Goal: Task Accomplishment & Management: Complete application form

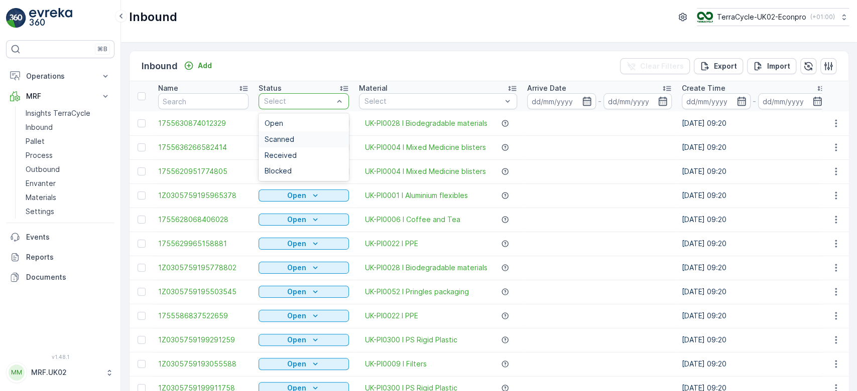
click at [282, 137] on span "Scanned" at bounding box center [279, 139] width 30 height 8
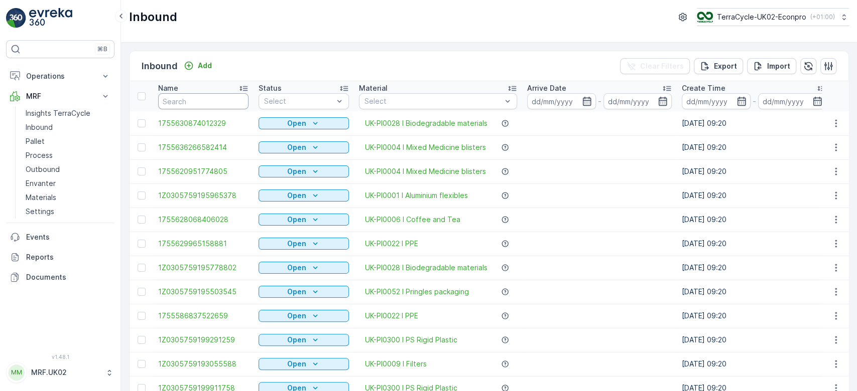
click at [177, 102] on input "text" at bounding box center [203, 101] width 90 height 16
click at [170, 103] on input "text" at bounding box center [203, 101] width 90 height 16
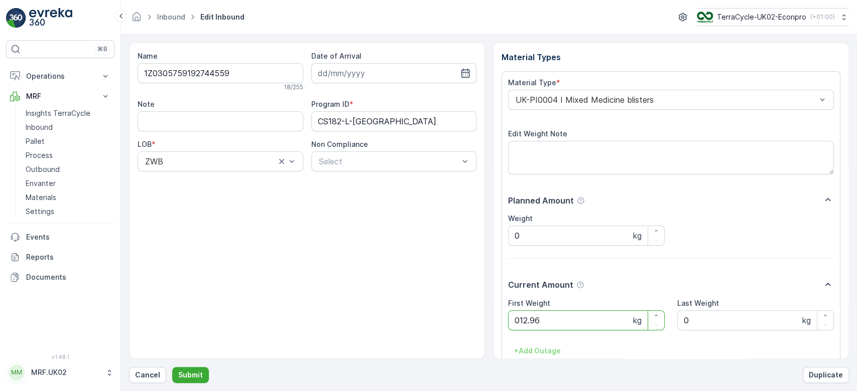
click at [172, 367] on button "Submit" at bounding box center [190, 375] width 37 height 16
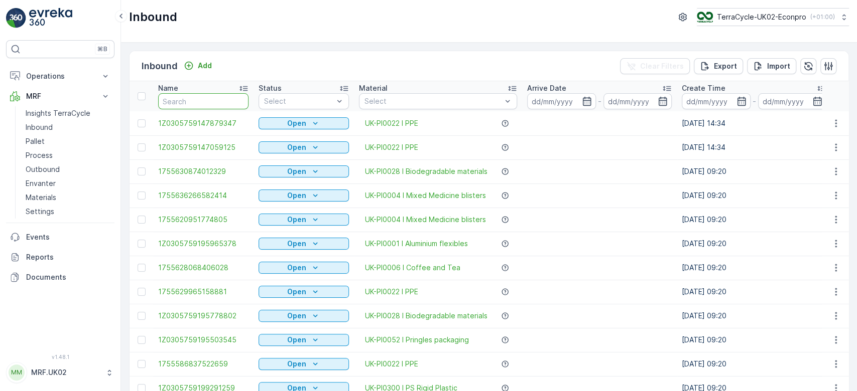
click at [179, 101] on input "text" at bounding box center [203, 101] width 90 height 16
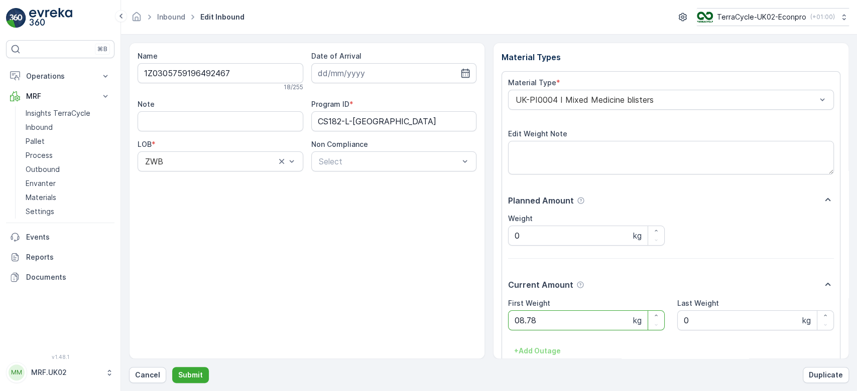
click at [172, 367] on button "Submit" at bounding box center [190, 375] width 37 height 16
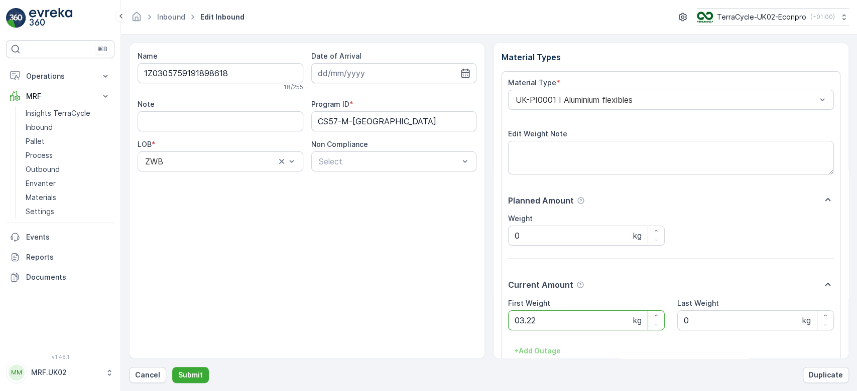
click at [172, 367] on button "Submit" at bounding box center [190, 375] width 37 height 16
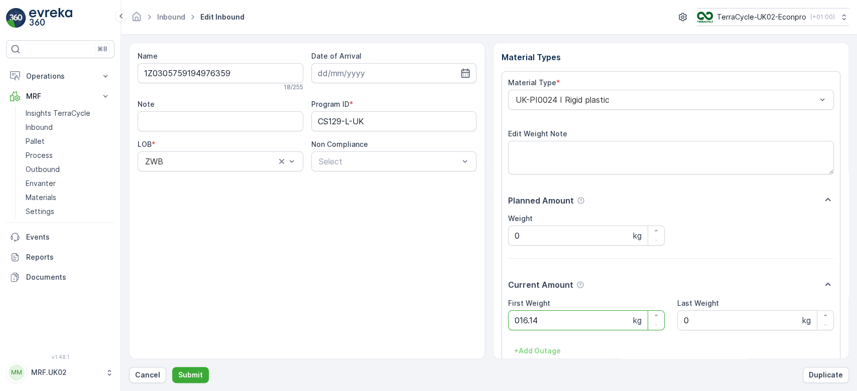
click at [172, 367] on button "Submit" at bounding box center [190, 375] width 37 height 16
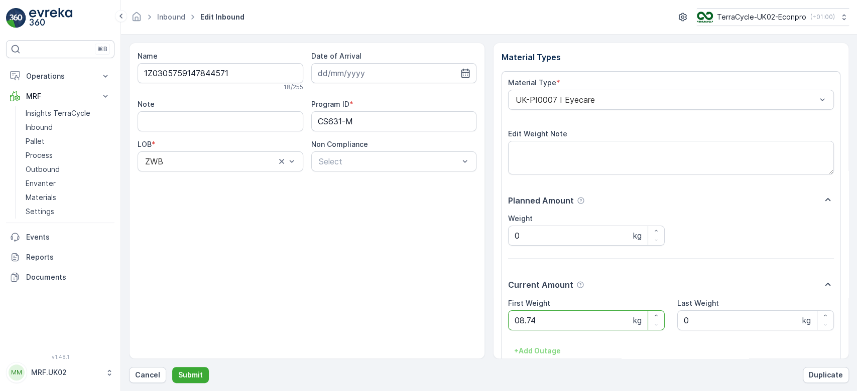
click at [172, 367] on button "Submit" at bounding box center [190, 375] width 37 height 16
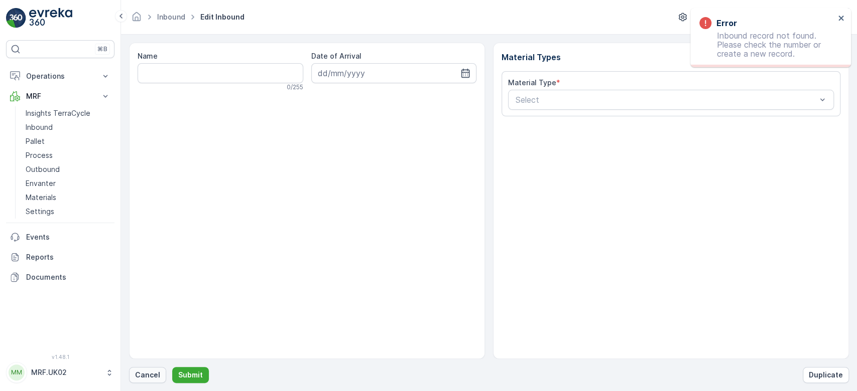
click at [130, 377] on button "Cancel" at bounding box center [147, 375] width 37 height 16
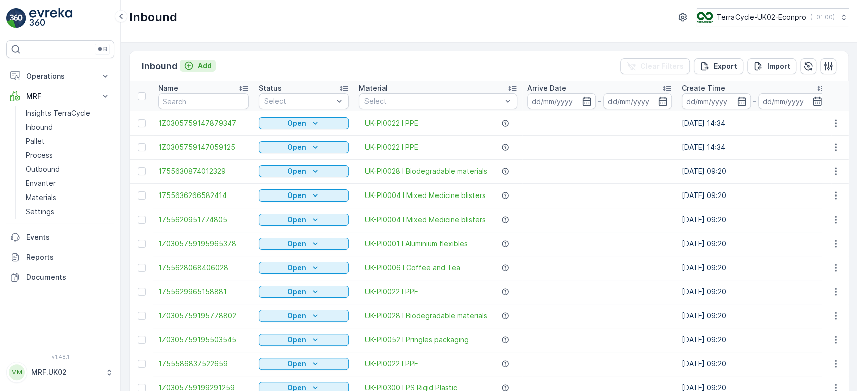
click at [209, 63] on p "Add" at bounding box center [205, 66] width 14 height 10
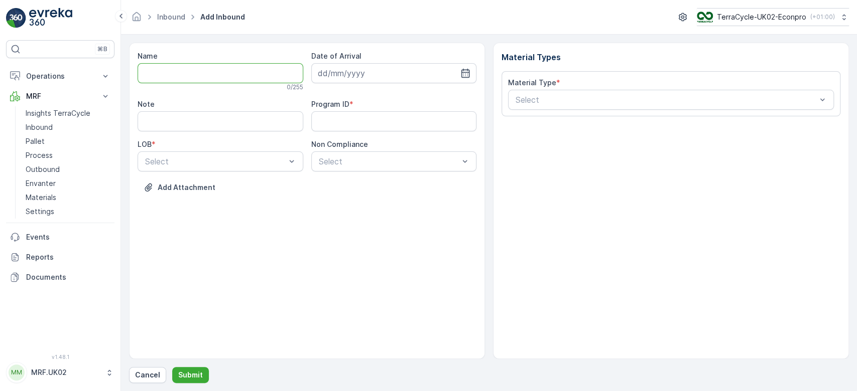
click at [211, 73] on input "Name" at bounding box center [220, 73] width 166 height 20
type input "1Z0305759197610961"
click at [172, 367] on button "Submit" at bounding box center [190, 375] width 37 height 16
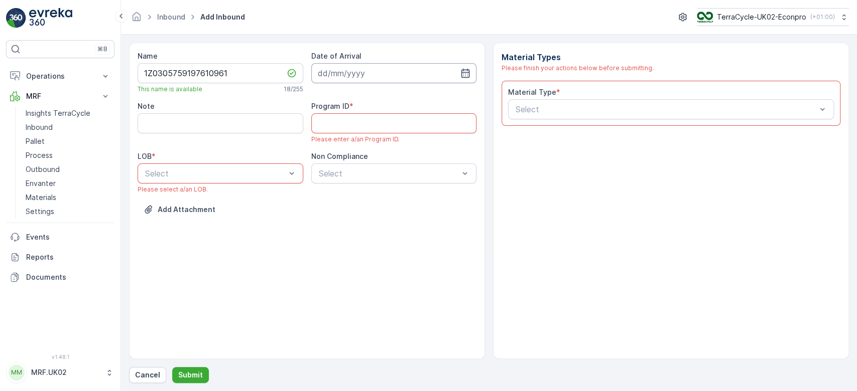
click at [416, 76] on input at bounding box center [394, 73] width 166 height 20
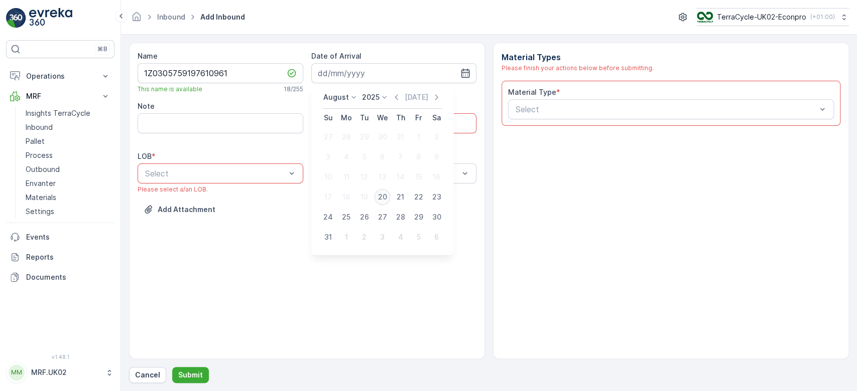
click at [381, 198] on div "20" at bounding box center [382, 197] width 16 height 16
type input "[DATE]"
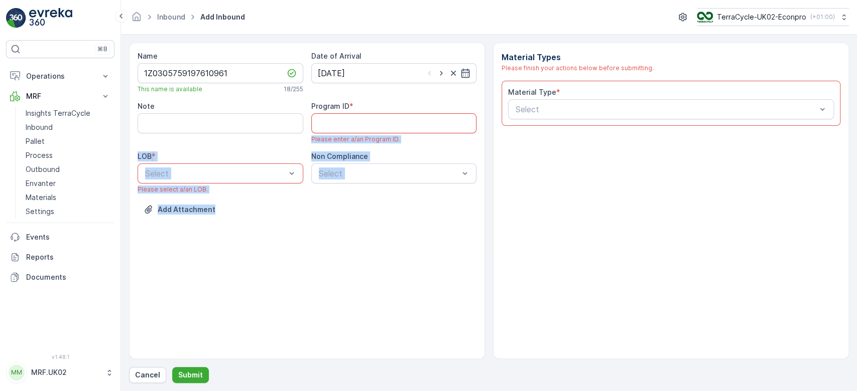
drag, startPoint x: 381, startPoint y: 197, endPoint x: 390, endPoint y: 126, distance: 71.3
click at [390, 126] on div "Name 1Z0305759197610961 This name is available 18 / 255 Date of Arrival [DATE] …" at bounding box center [306, 140] width 339 height 179
click at [426, 147] on div "Note Program ID * Please enter a/an Program ID. LOB * Select Please select a/an…" at bounding box center [306, 147] width 339 height 92
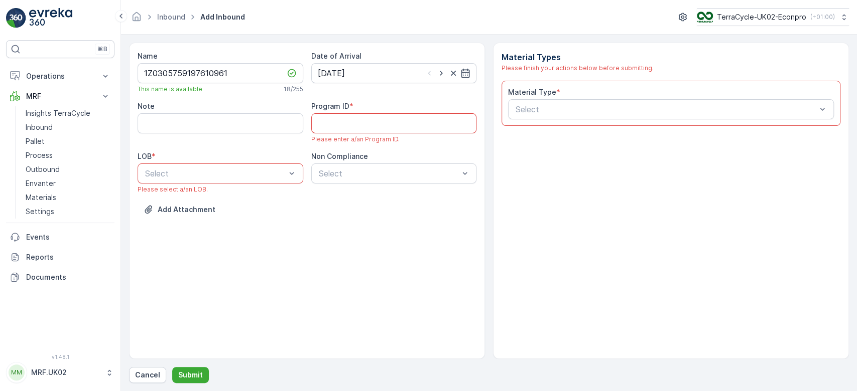
click at [422, 130] on ID "Program ID" at bounding box center [394, 123] width 166 height 20
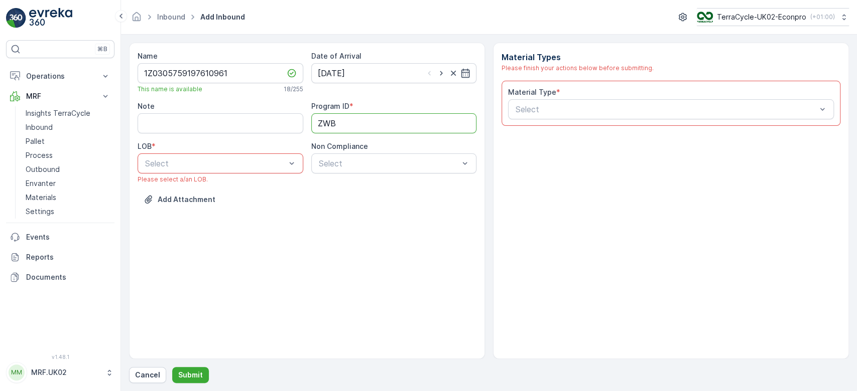
type ID "ZWB"
click at [189, 208] on div "ZWB" at bounding box center [221, 205] width 154 height 9
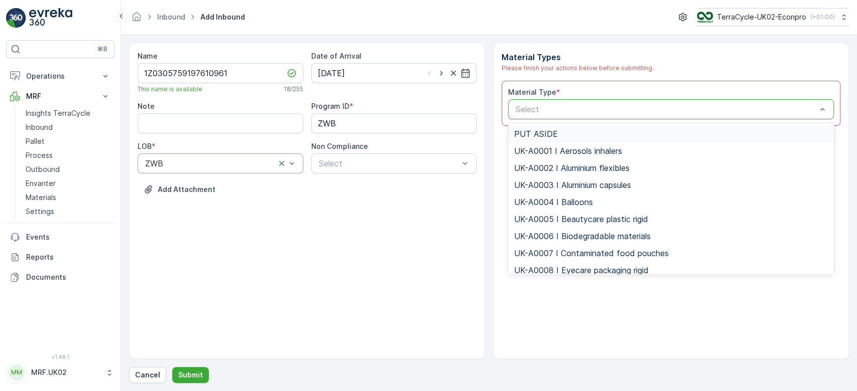
click at [591, 108] on div at bounding box center [665, 109] width 303 height 9
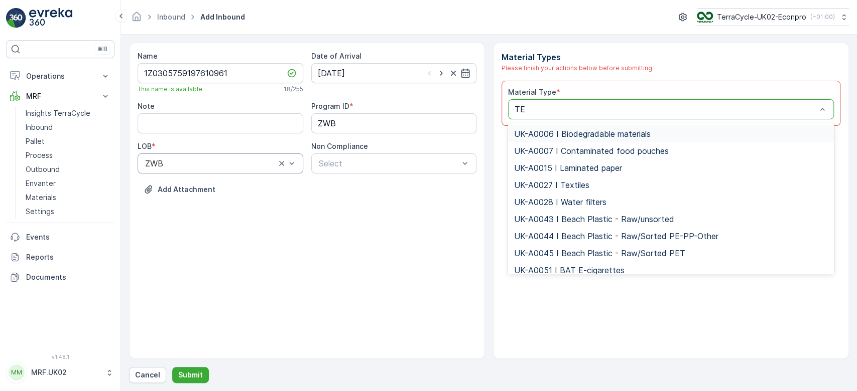
type input "TEA"
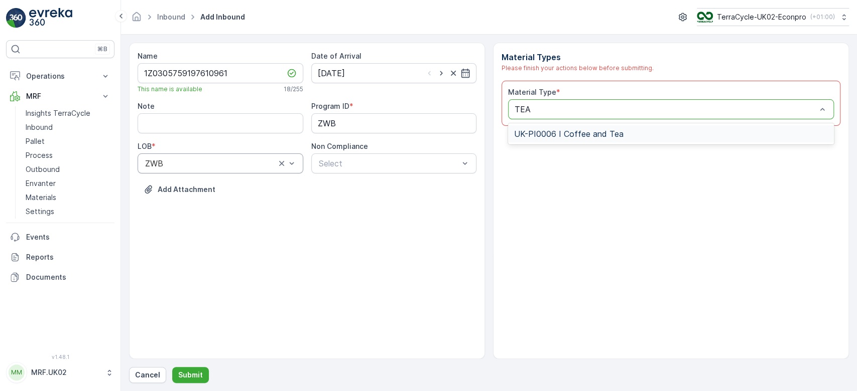
click at [575, 134] on span "UK-PI0006 I Coffee and Tea" at bounding box center [568, 133] width 109 height 9
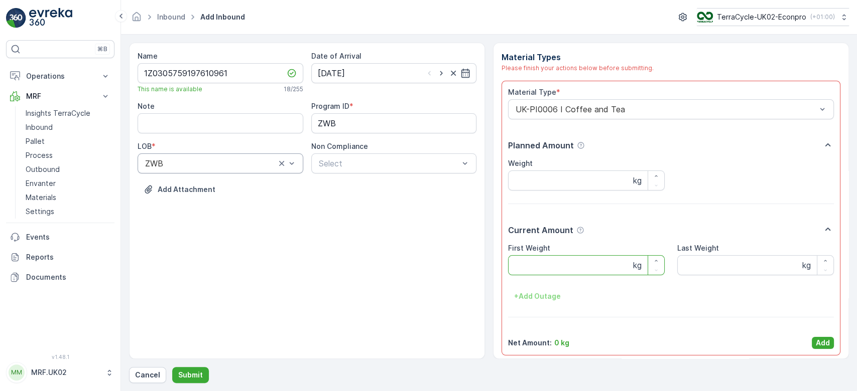
click at [537, 265] on Weight "First Weight" at bounding box center [586, 265] width 157 height 20
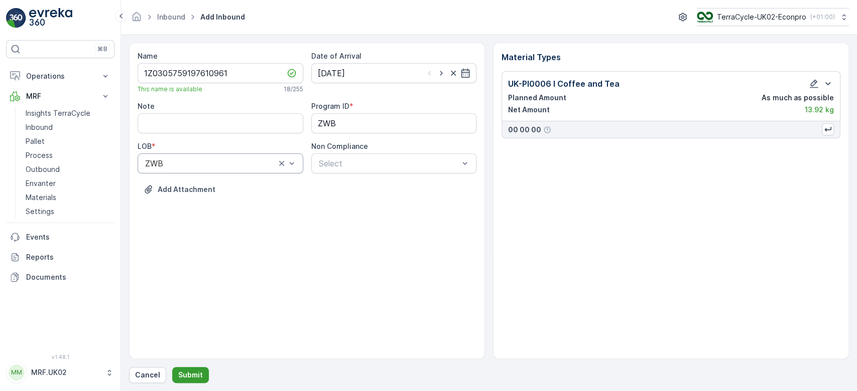
click at [184, 378] on p "Submit" at bounding box center [190, 375] width 25 height 10
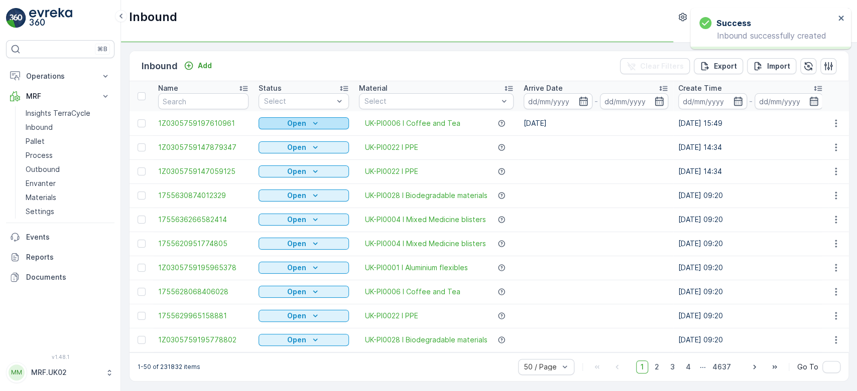
click at [277, 125] on div "Open" at bounding box center [303, 123] width 82 height 10
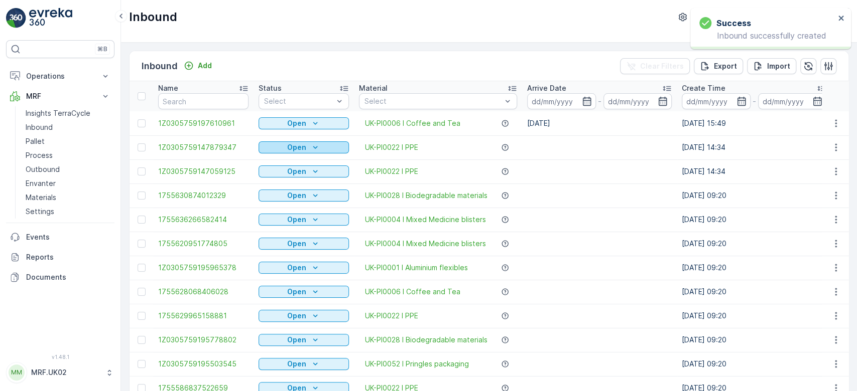
click at [277, 149] on div "Open" at bounding box center [303, 148] width 82 height 10
click at [279, 120] on div "Open" at bounding box center [303, 123] width 82 height 10
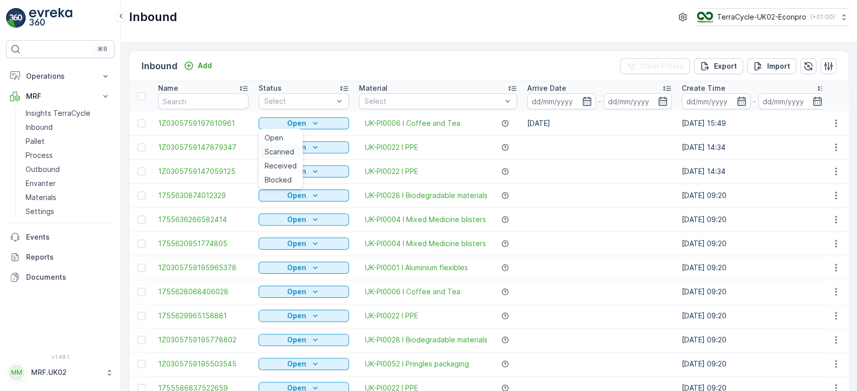
click at [276, 151] on span "Scanned" at bounding box center [279, 152] width 30 height 10
click at [43, 139] on p "Pallet" at bounding box center [35, 141] width 19 height 10
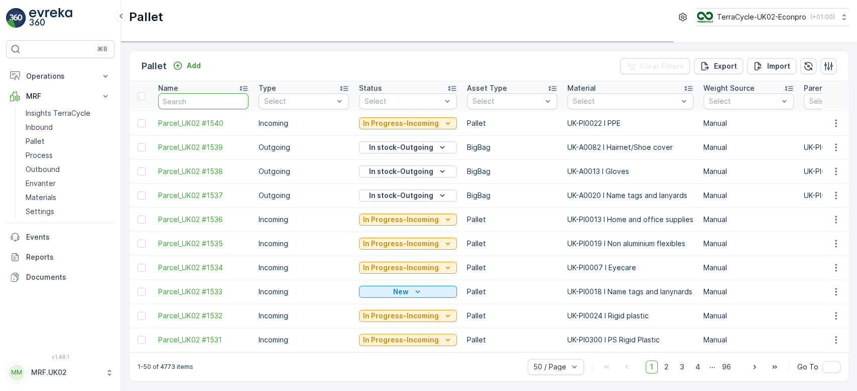
click at [209, 102] on input "text" at bounding box center [203, 101] width 90 height 16
type input "1"
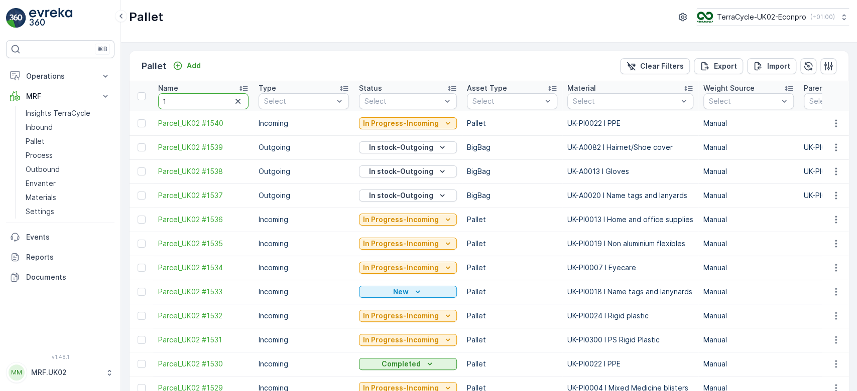
click at [209, 102] on input "1" at bounding box center [203, 101] width 90 height 16
type input "15256"
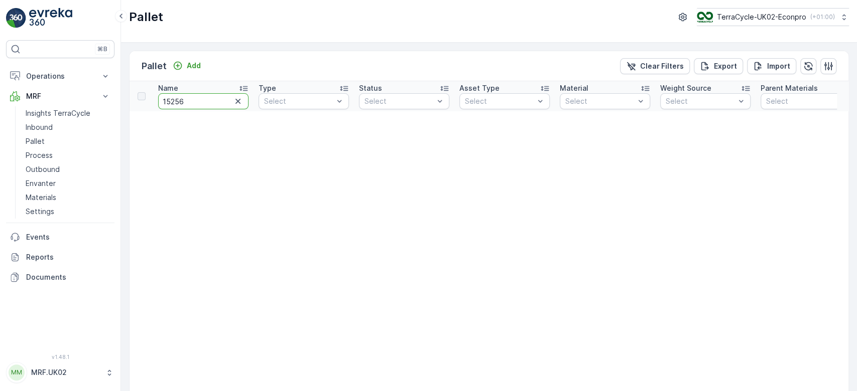
click at [209, 102] on input "15256" at bounding box center [203, 101] width 90 height 16
type input "1525"
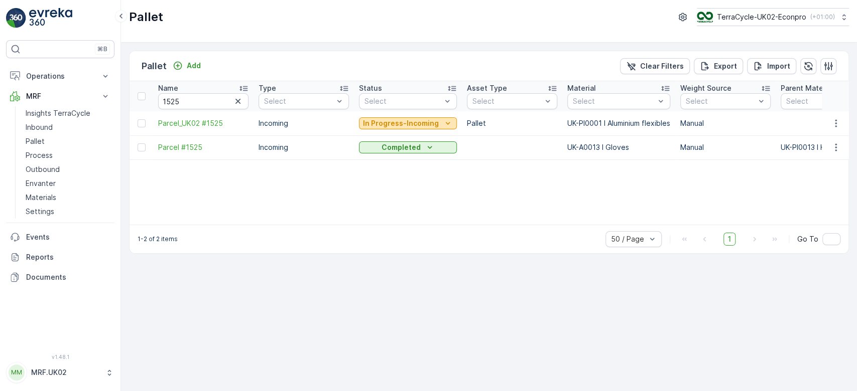
click at [414, 122] on p "In Progress-Incoming" at bounding box center [401, 123] width 76 height 10
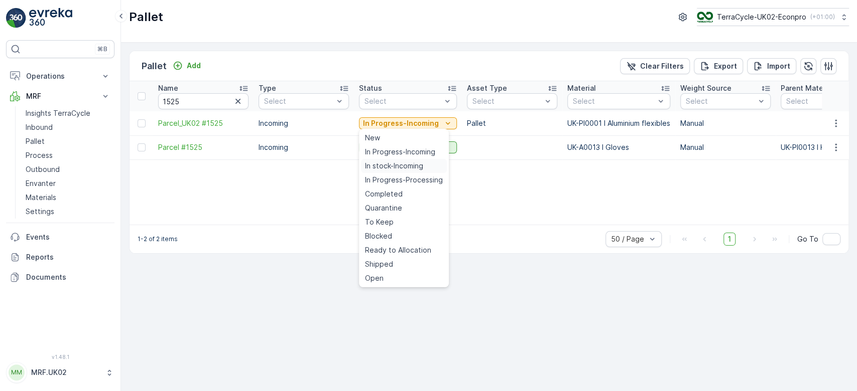
click at [388, 163] on span "In stock-Incoming" at bounding box center [394, 166] width 58 height 10
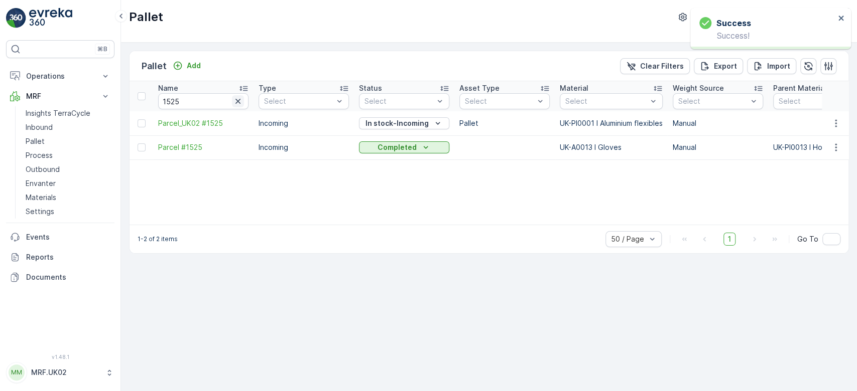
click at [240, 99] on icon "button" at bounding box center [237, 101] width 5 height 5
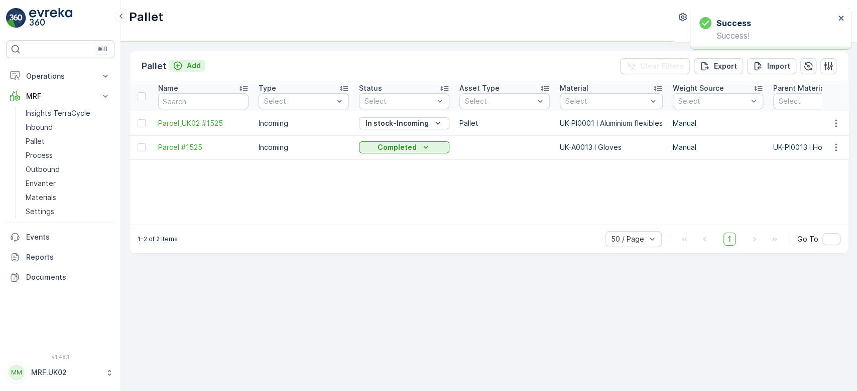
click at [183, 63] on div "Add" at bounding box center [187, 66] width 28 height 10
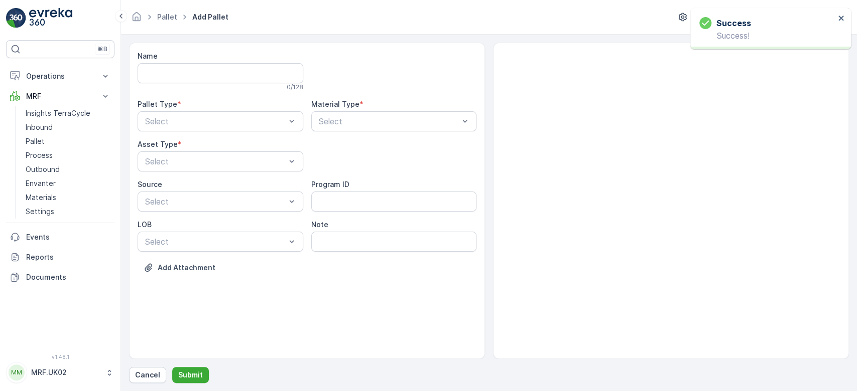
click at [373, 131] on div "Name 0 / 128 Pallet Type * Select Material Type * Select Asset Type * Select So…" at bounding box center [306, 169] width 339 height 237
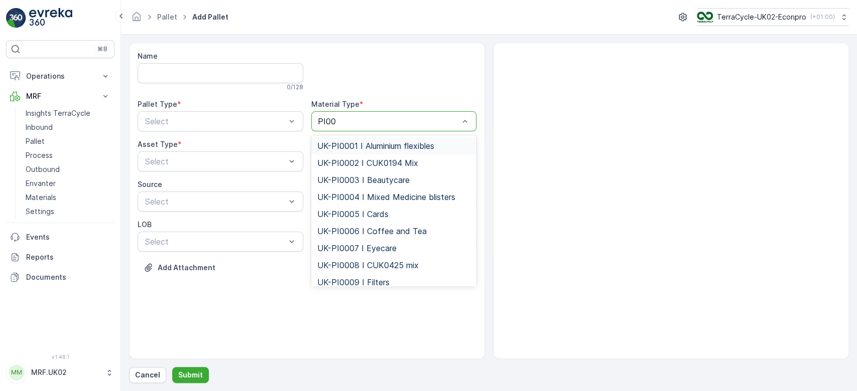
type input "PI000"
click at [377, 145] on span "UK-PI0001 I Aluminium flexibles" at bounding box center [375, 146] width 117 height 9
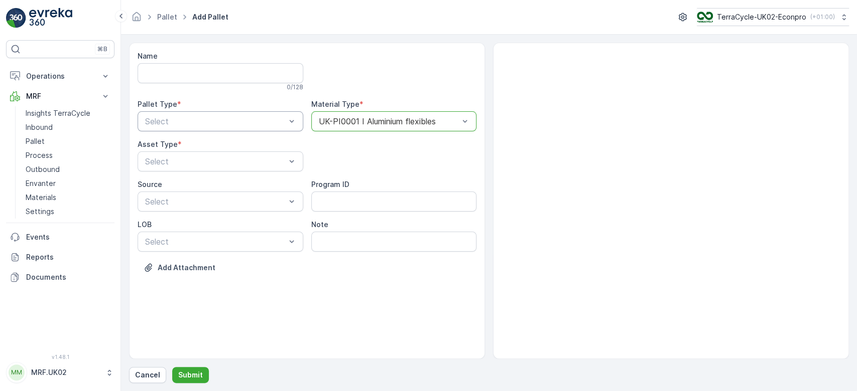
click at [273, 120] on div at bounding box center [215, 121] width 143 height 9
click at [247, 151] on div "Incoming" at bounding box center [220, 145] width 166 height 17
click at [245, 168] on div "Select" at bounding box center [220, 162] width 166 height 20
click at [214, 208] on div "Pallet" at bounding box center [220, 203] width 166 height 17
click at [190, 375] on p "Submit" at bounding box center [190, 375] width 25 height 10
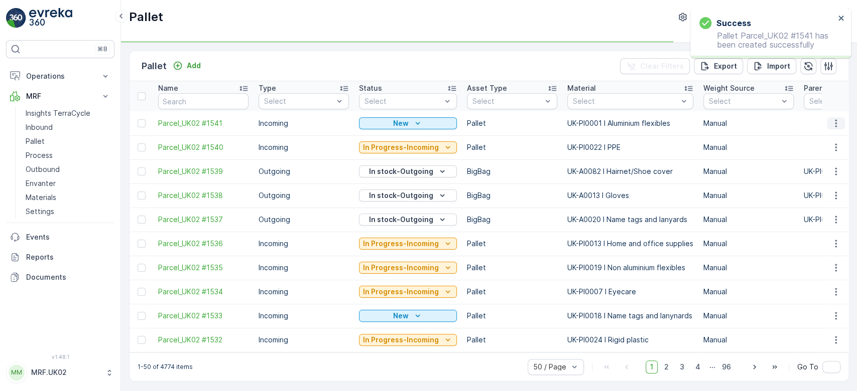
click at [831, 122] on icon "button" at bounding box center [836, 123] width 10 height 10
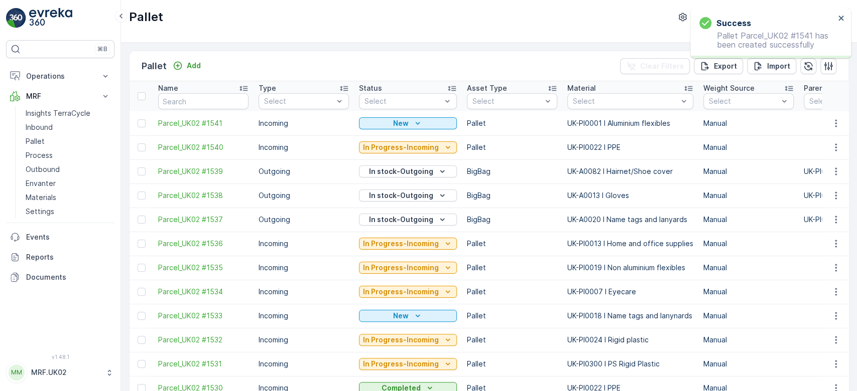
click at [833, 115] on td at bounding box center [834, 123] width 27 height 24
click at [831, 120] on icon "button" at bounding box center [836, 123] width 10 height 10
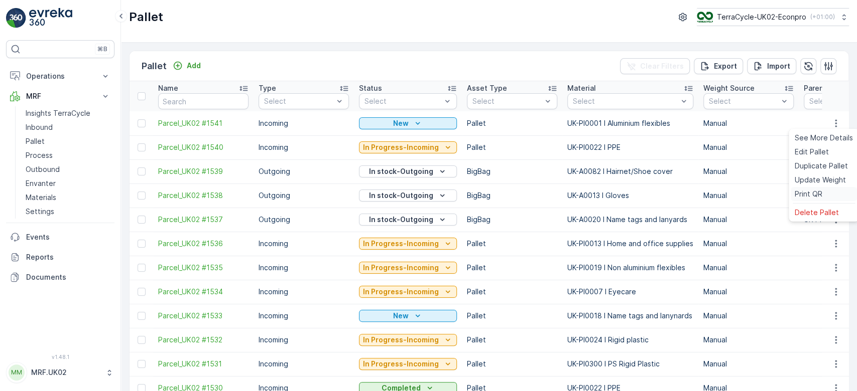
click at [804, 193] on span "Print QR" at bounding box center [808, 194] width 28 height 10
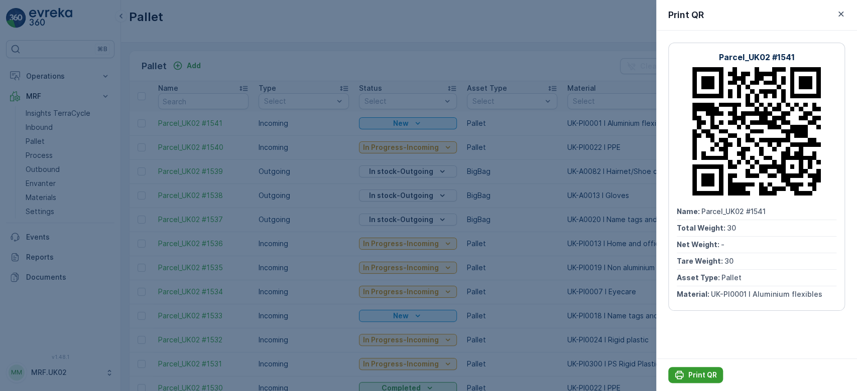
click at [699, 379] on p "Print QR" at bounding box center [702, 375] width 29 height 10
click at [40, 126] on div at bounding box center [428, 195] width 857 height 391
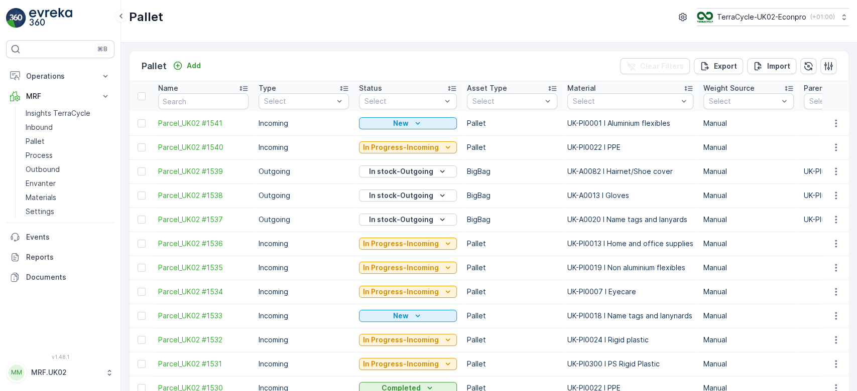
click at [40, 126] on p "Inbound" at bounding box center [39, 127] width 27 height 10
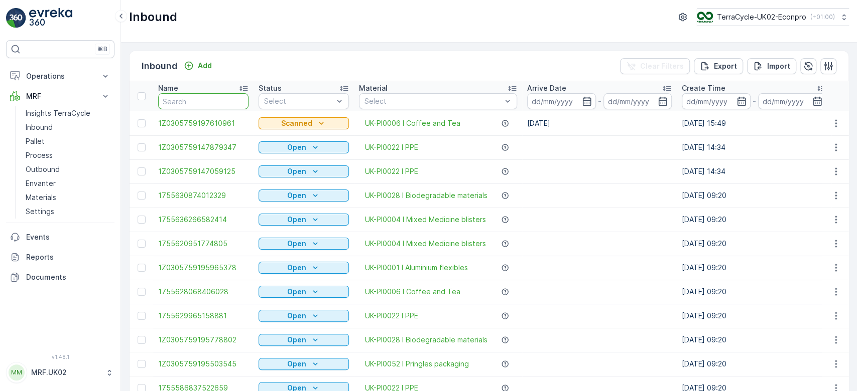
click at [189, 106] on input "text" at bounding box center [203, 101] width 90 height 16
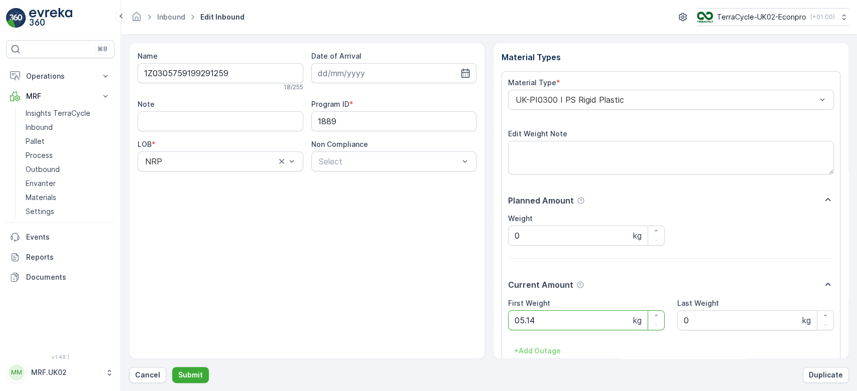
click at [172, 367] on button "Submit" at bounding box center [190, 375] width 37 height 16
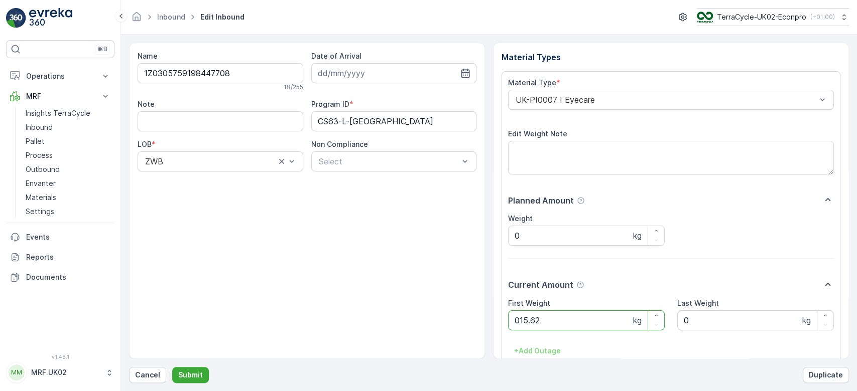
click at [172, 367] on button "Submit" at bounding box center [190, 375] width 37 height 16
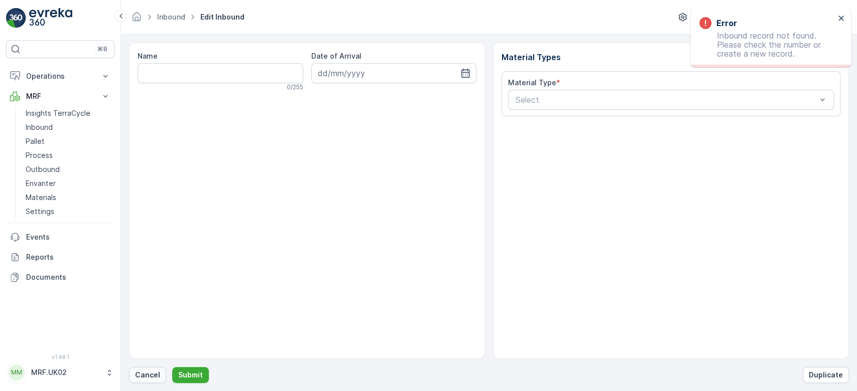
click at [154, 375] on p "Cancel" at bounding box center [147, 375] width 25 height 10
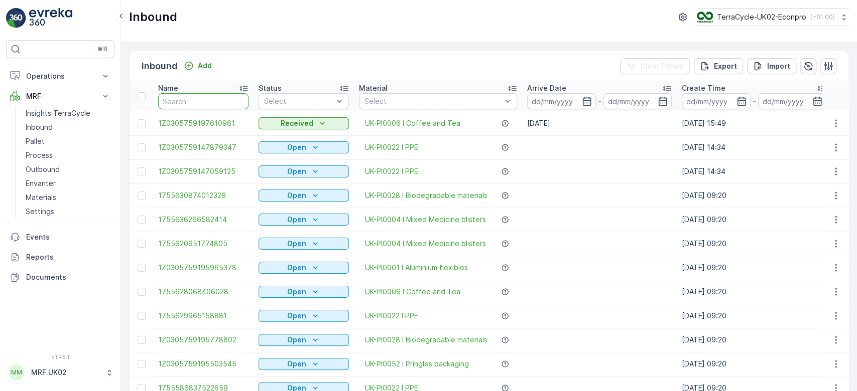
click at [183, 106] on input "text" at bounding box center [203, 101] width 90 height 16
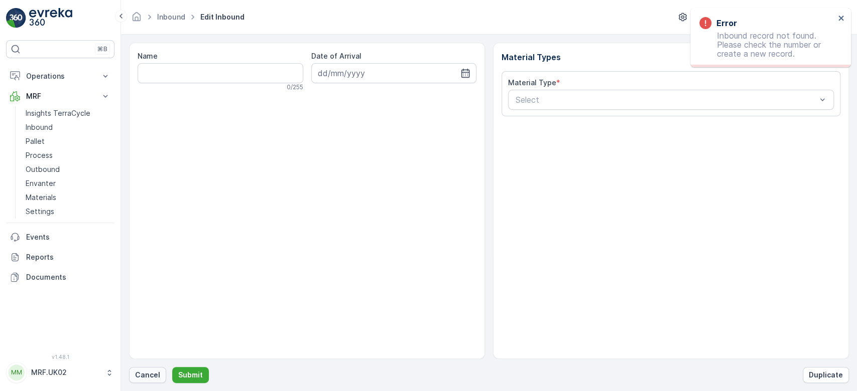
click at [149, 383] on button "Cancel" at bounding box center [147, 375] width 37 height 16
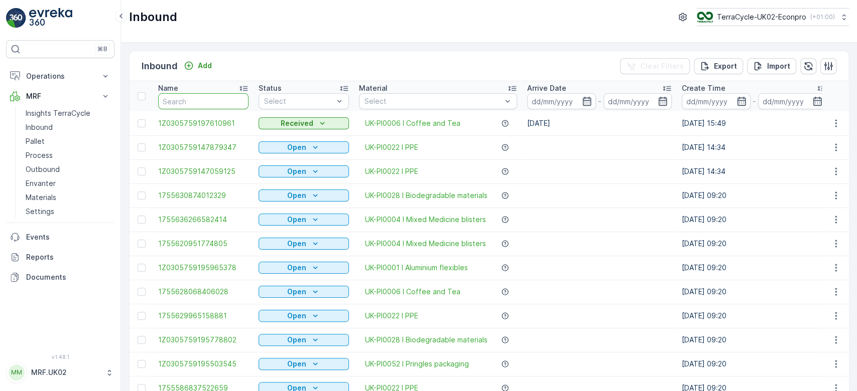
click at [221, 99] on input "text" at bounding box center [203, 101] width 90 height 16
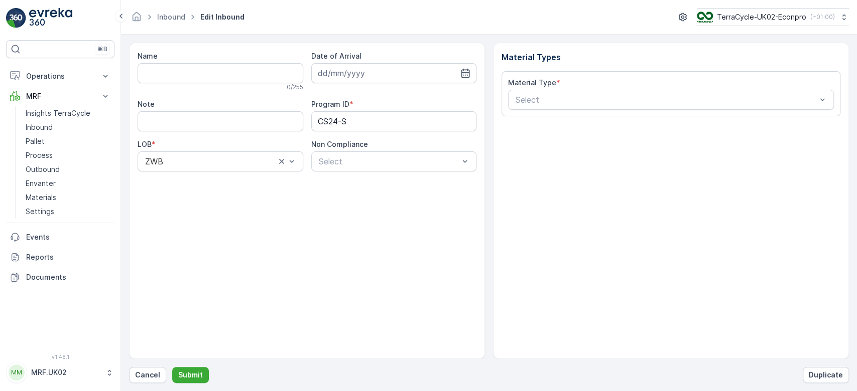
type input "1Z0305759194593594"
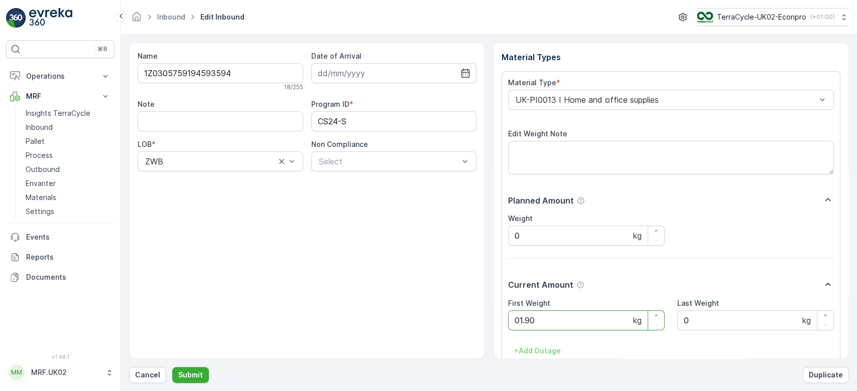
click at [172, 367] on button "Submit" at bounding box center [190, 375] width 37 height 16
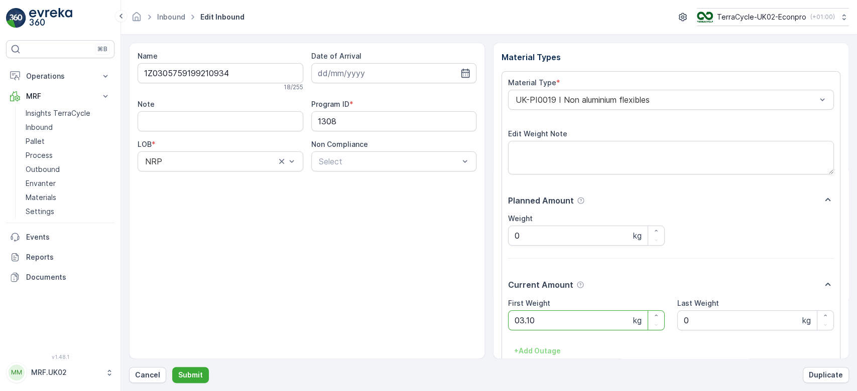
click at [172, 367] on button "Submit" at bounding box center [190, 375] width 37 height 16
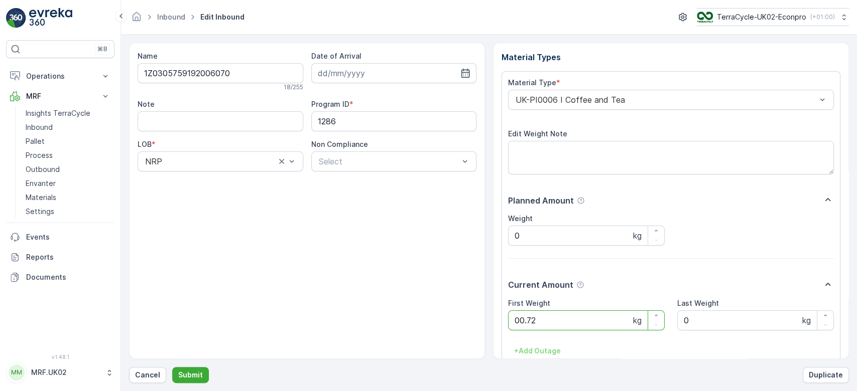
click at [172, 367] on button "Submit" at bounding box center [190, 375] width 37 height 16
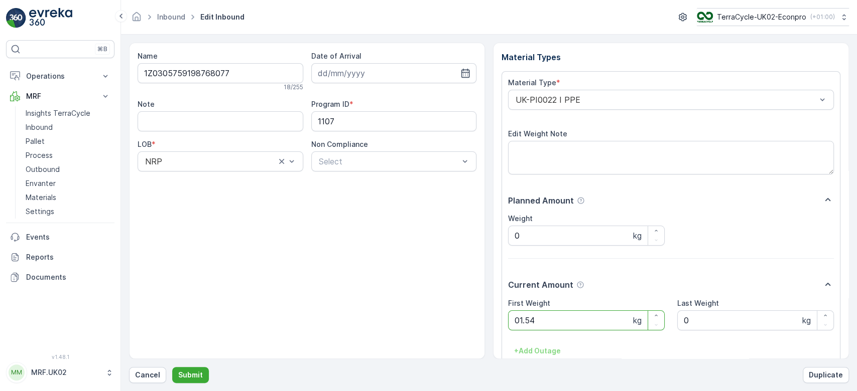
click at [172, 367] on button "Submit" at bounding box center [190, 375] width 37 height 16
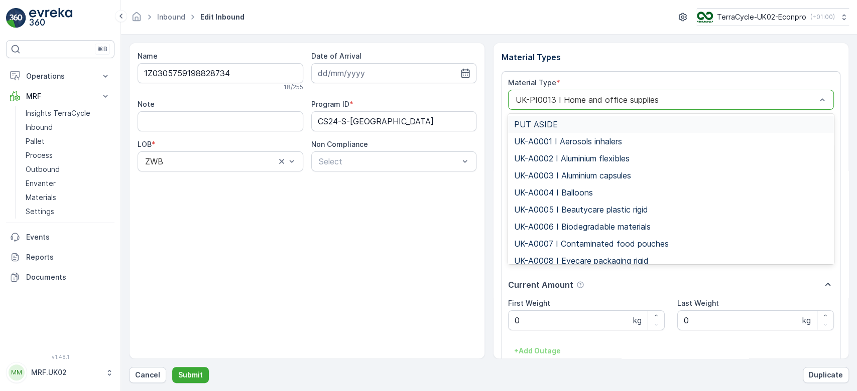
click at [653, 106] on div "UK-PI0013 I Home and office supplies" at bounding box center [671, 100] width 326 height 20
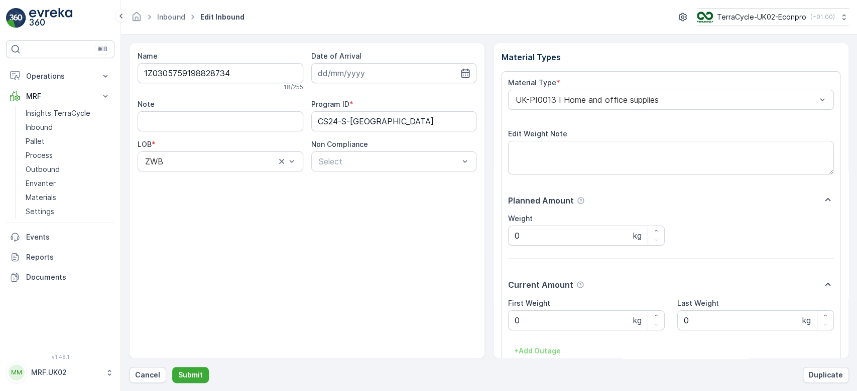
click at [313, 177] on div "Name 1Z0305759198828734 18 / 255 Date of Arrival Note Program ID * CS24-S-UK LO…" at bounding box center [307, 201] width 356 height 317
click at [594, 326] on Weight "0" at bounding box center [586, 321] width 157 height 20
click at [172, 367] on button "Submit" at bounding box center [190, 375] width 37 height 16
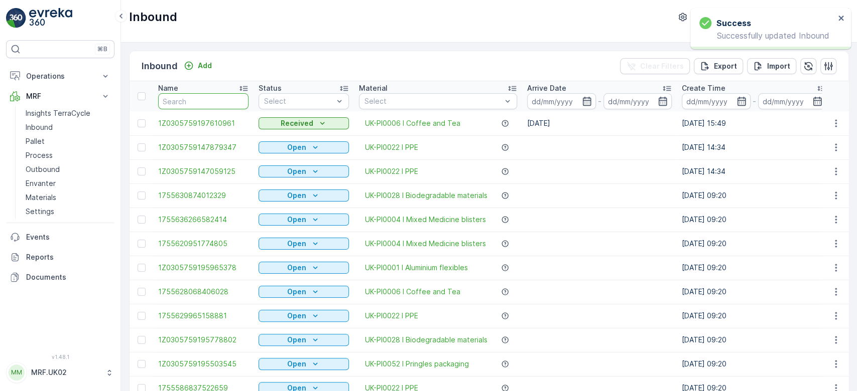
click at [197, 99] on input "text" at bounding box center [203, 101] width 90 height 16
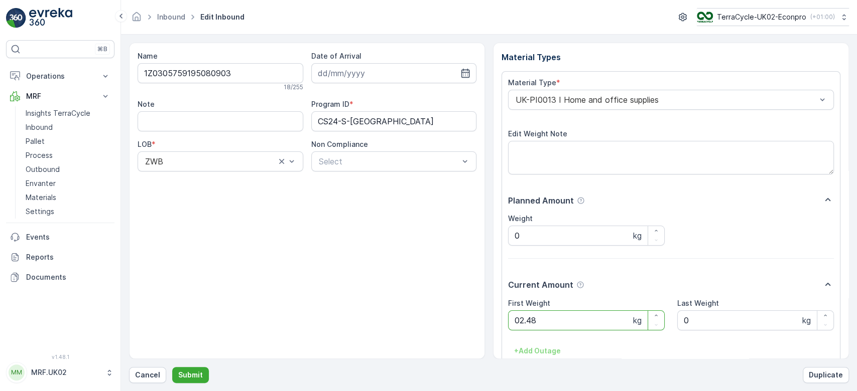
click at [172, 367] on button "Submit" at bounding box center [190, 375] width 37 height 16
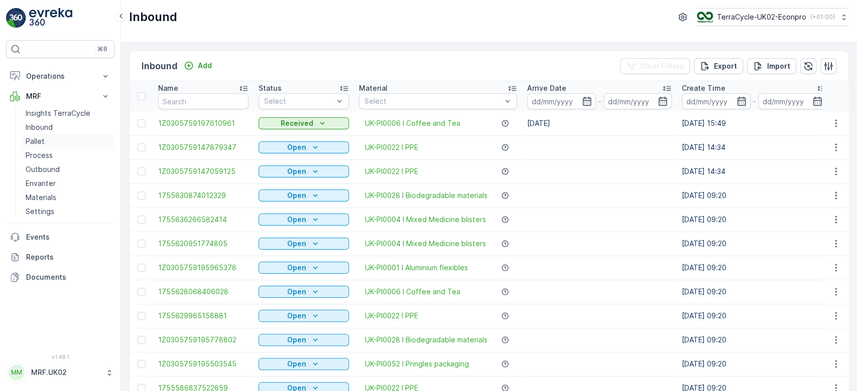
click at [30, 139] on p "Pallet" at bounding box center [35, 141] width 19 height 10
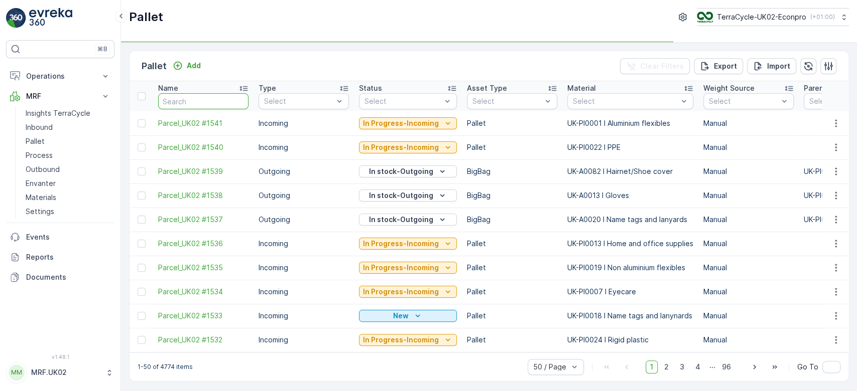
click at [177, 105] on input "text" at bounding box center [203, 101] width 90 height 16
type input "15"
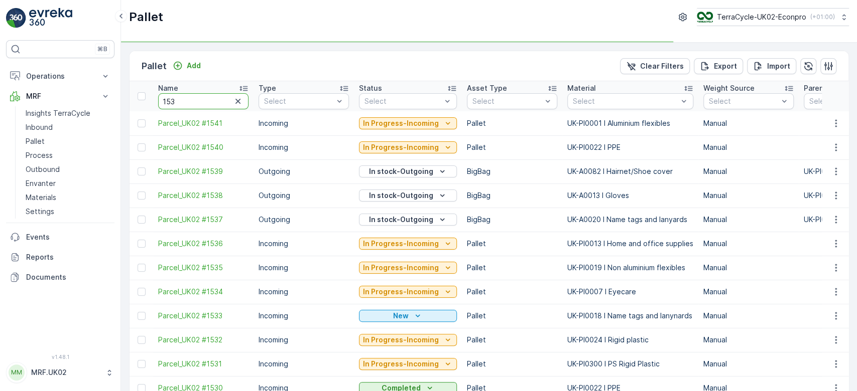
click at [181, 96] on input "153" at bounding box center [203, 101] width 90 height 16
type input "1531"
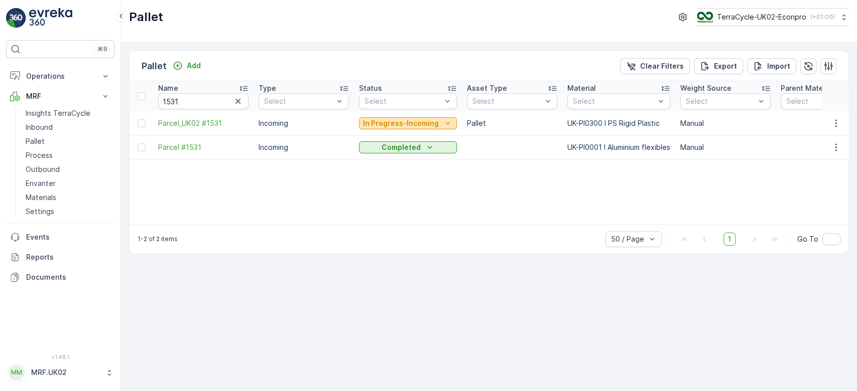
click at [402, 122] on p "In Progress-Incoming" at bounding box center [401, 123] width 76 height 10
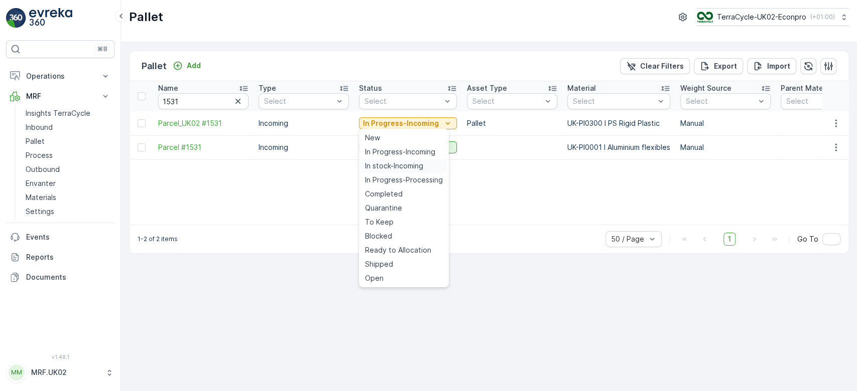
click at [402, 168] on span "In stock-Incoming" at bounding box center [394, 166] width 58 height 10
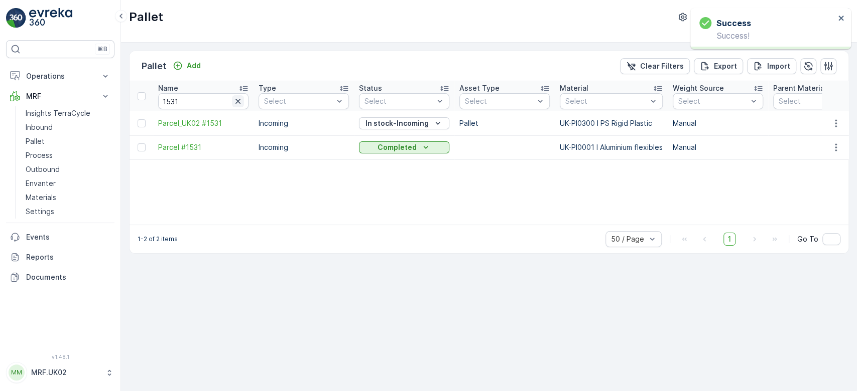
click at [232, 99] on button "button" at bounding box center [238, 101] width 12 height 12
click at [196, 62] on p "Add" at bounding box center [194, 66] width 14 height 10
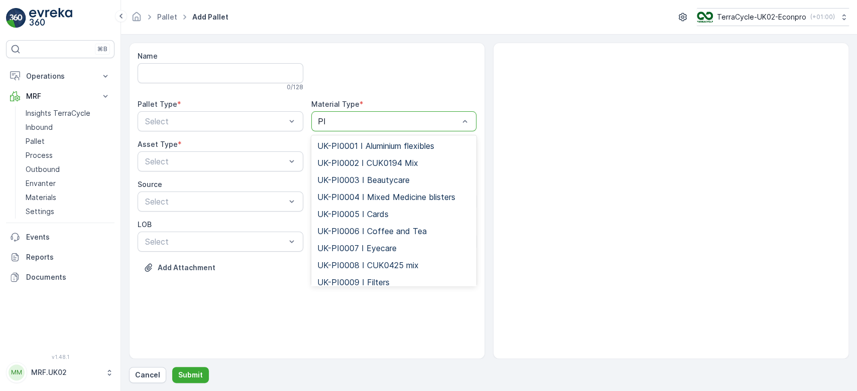
type input "P"
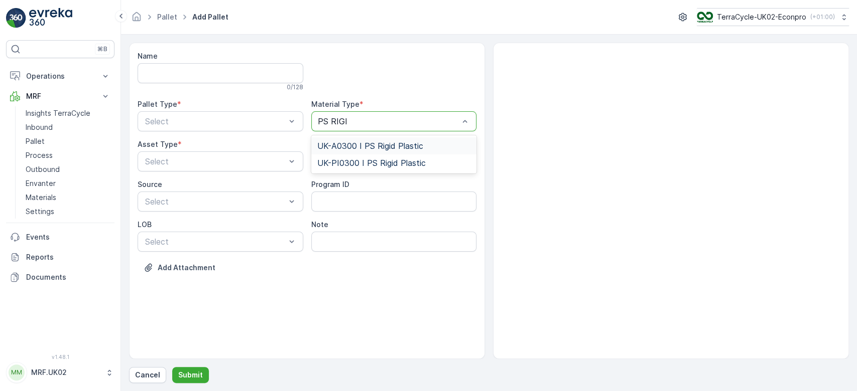
type input "PS RIGID"
click at [360, 163] on span "UK-PI0300 I PS Rigid Plastic" at bounding box center [371, 163] width 108 height 9
click at [230, 122] on div at bounding box center [215, 121] width 143 height 9
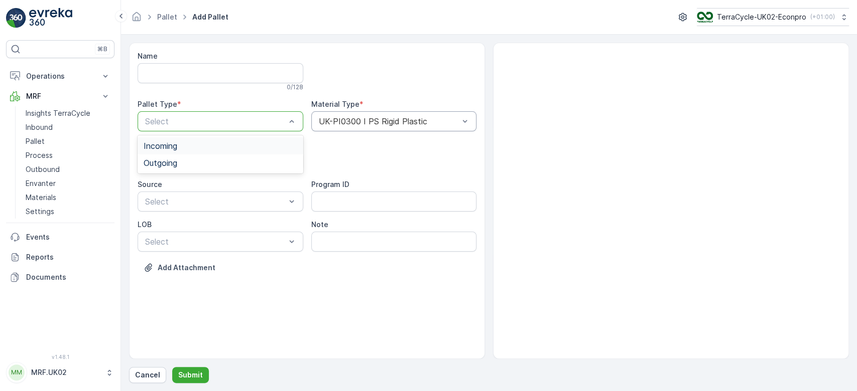
click at [209, 146] on div "Incoming" at bounding box center [221, 146] width 154 height 9
click at [209, 158] on div at bounding box center [215, 161] width 143 height 9
click at [189, 203] on div "Pallet" at bounding box center [221, 203] width 154 height 9
click at [193, 371] on p "Submit" at bounding box center [190, 375] width 25 height 10
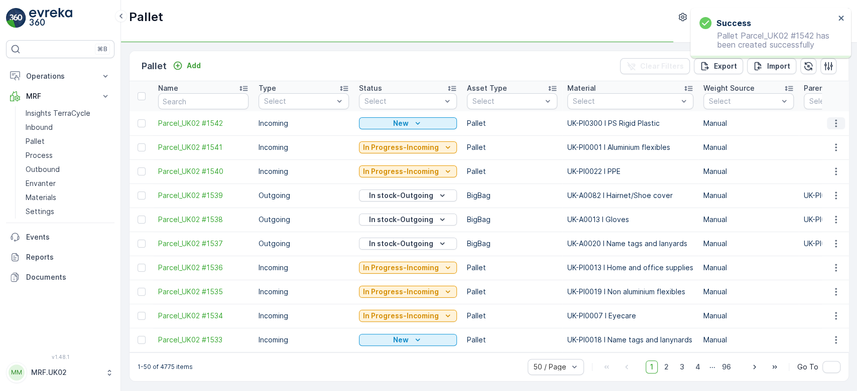
click at [835, 126] on icon "button" at bounding box center [836, 123] width 10 height 10
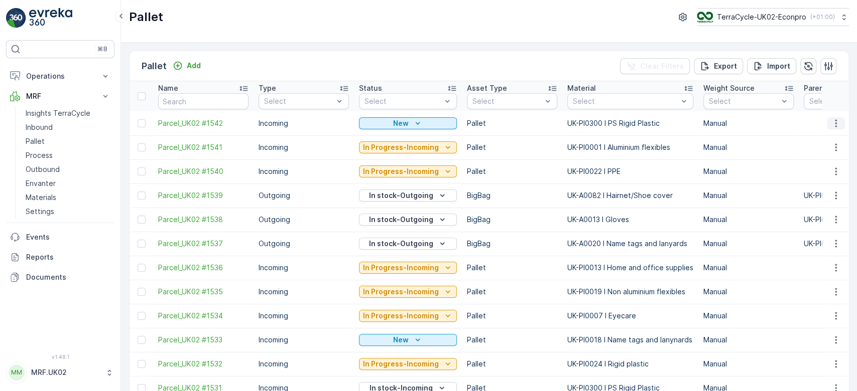
click at [834, 117] on button "button" at bounding box center [835, 123] width 18 height 12
click at [813, 189] on div "Print QR" at bounding box center [823, 194] width 66 height 14
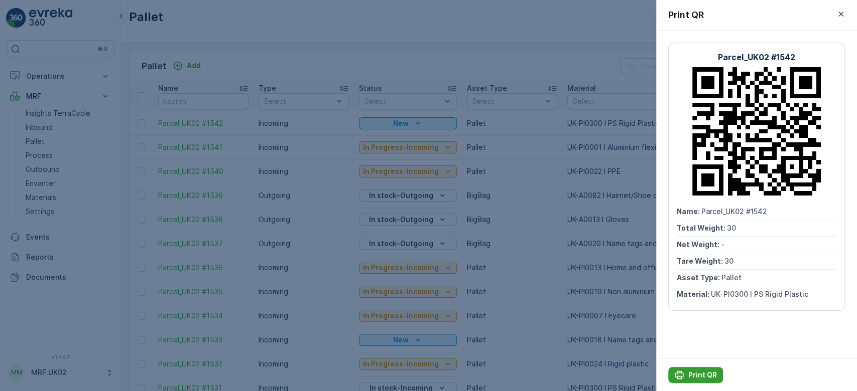
click at [686, 379] on div "Print QR" at bounding box center [695, 375] width 43 height 10
click at [60, 124] on div at bounding box center [428, 195] width 857 height 391
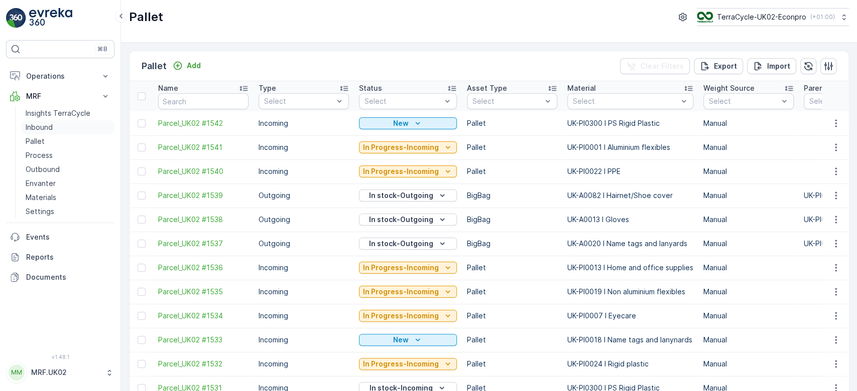
click at [60, 124] on link "Inbound" at bounding box center [68, 127] width 93 height 14
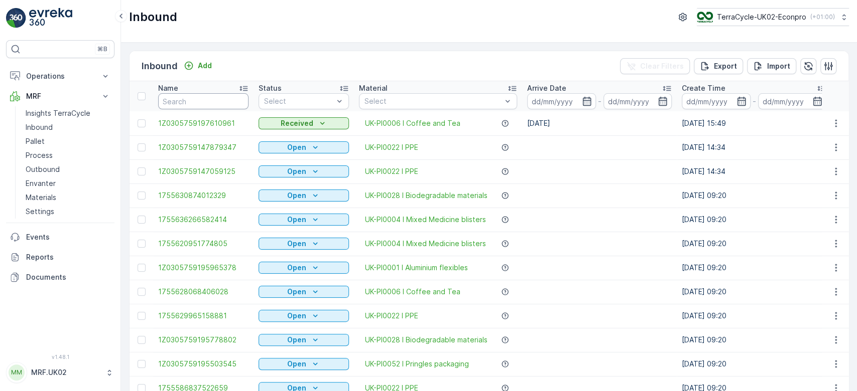
click at [197, 97] on input "text" at bounding box center [203, 101] width 90 height 16
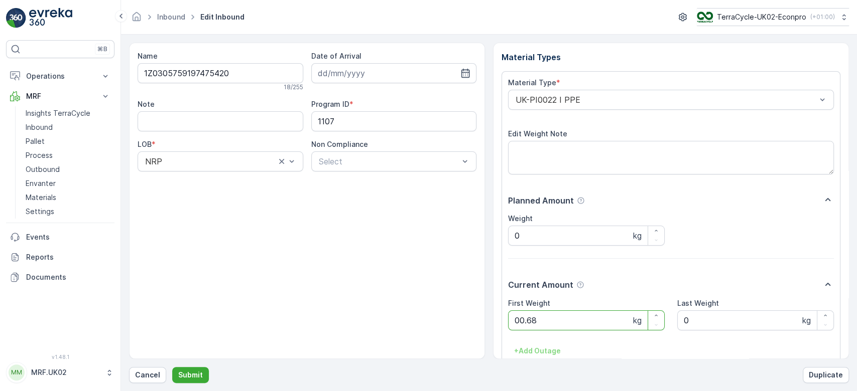
click at [172, 367] on button "Submit" at bounding box center [190, 375] width 37 height 16
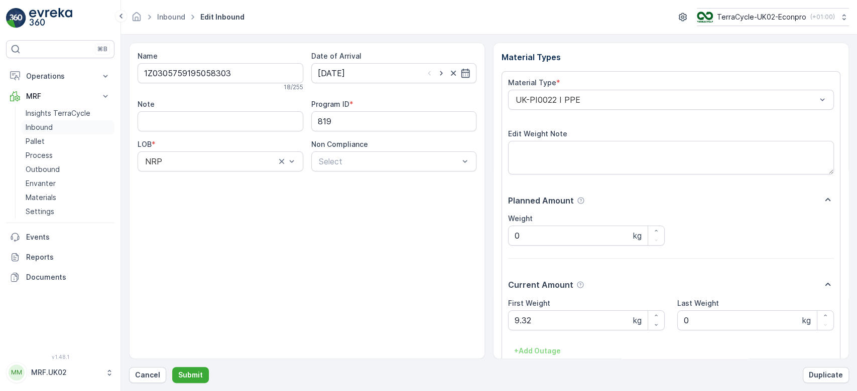
click at [68, 126] on link "Inbound" at bounding box center [68, 127] width 93 height 14
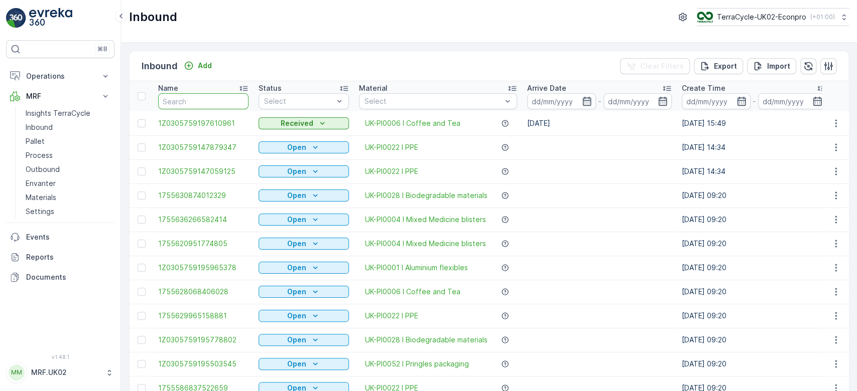
click at [177, 103] on input "text" at bounding box center [203, 101] width 90 height 16
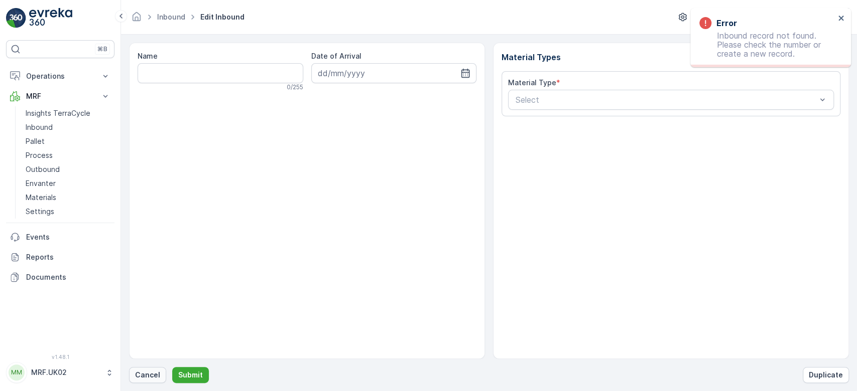
click at [145, 370] on button "Cancel" at bounding box center [147, 375] width 37 height 16
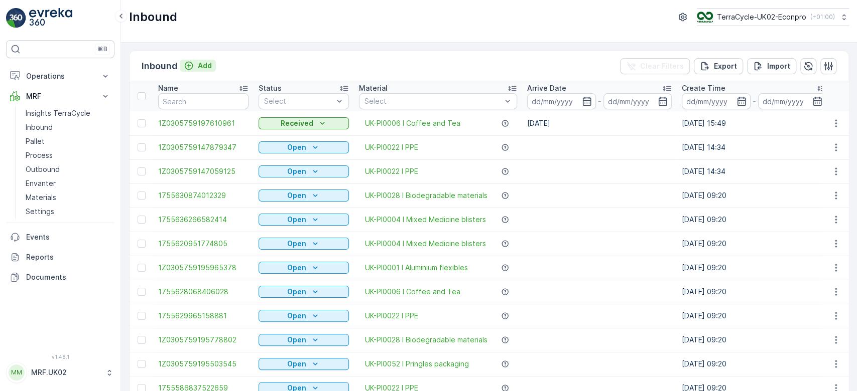
click at [203, 63] on p "Add" at bounding box center [205, 66] width 14 height 10
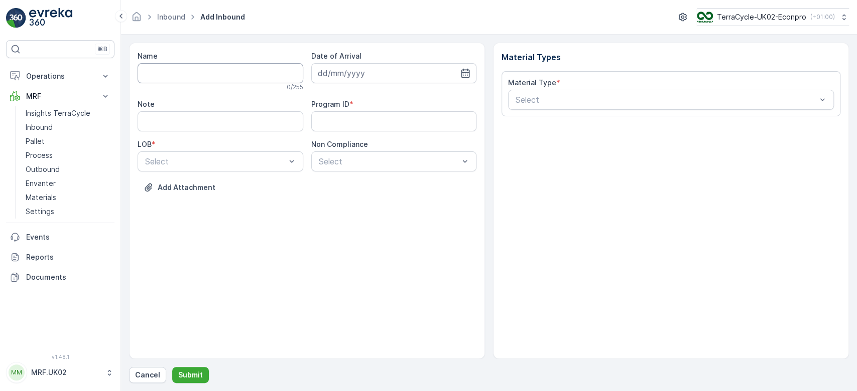
click at [204, 74] on input "Name" at bounding box center [220, 73] width 166 height 20
type input "1Z0305759146906809"
click at [172, 367] on button "Submit" at bounding box center [190, 375] width 37 height 16
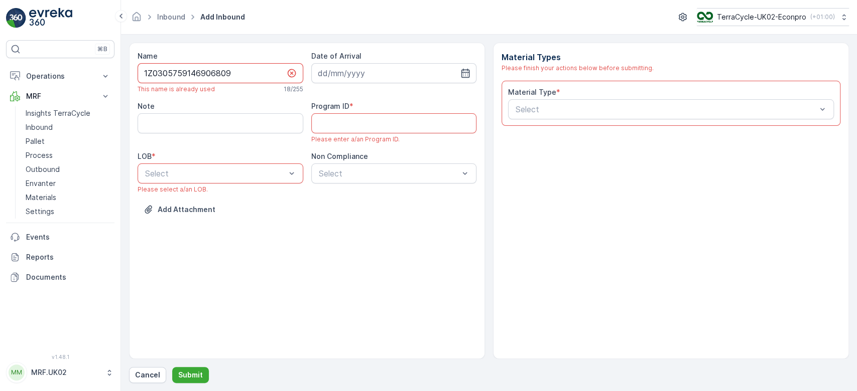
click at [204, 74] on input "1Z0305759146906809" at bounding box center [220, 73] width 166 height 20
click at [142, 375] on p "Cancel" at bounding box center [147, 375] width 25 height 10
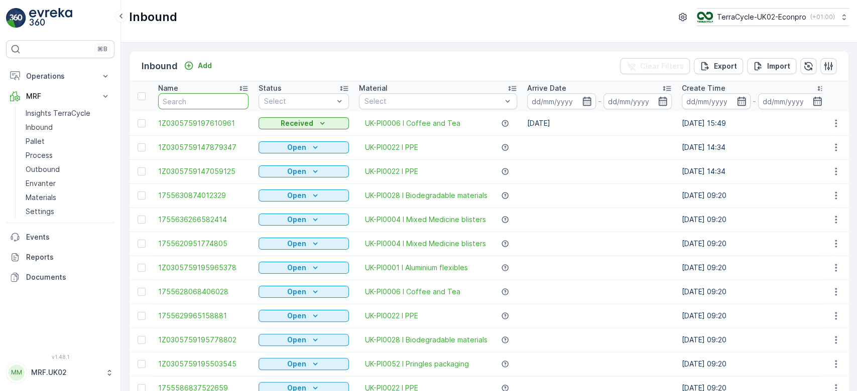
click at [186, 95] on input "text" at bounding box center [203, 101] width 90 height 16
paste input "1Z0305759146906809"
type input "1Z0305759146906809"
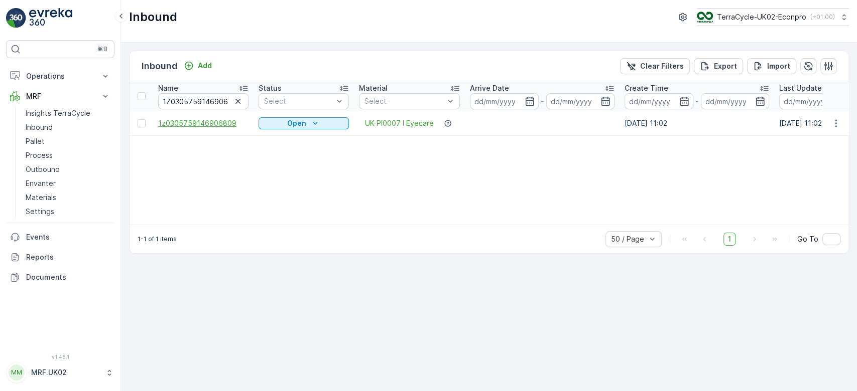
click at [221, 122] on span "1z0305759146906809" at bounding box center [203, 123] width 90 height 10
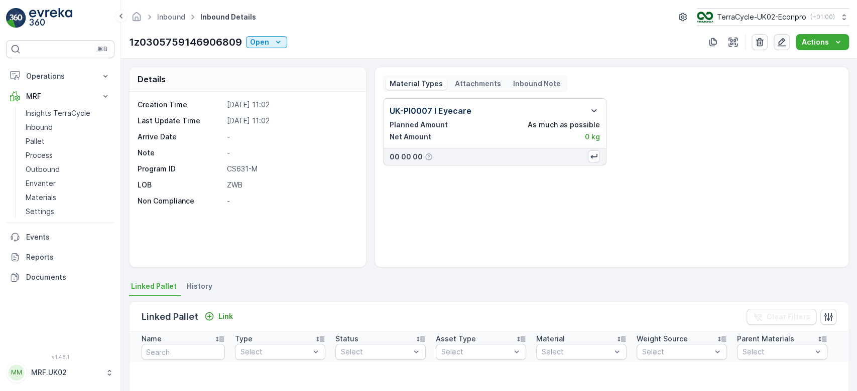
click at [785, 41] on icon "button" at bounding box center [781, 42] width 9 height 9
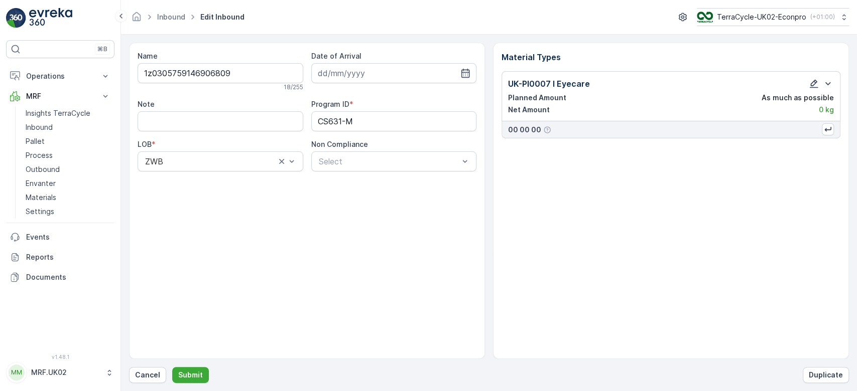
click at [809, 86] on icon "button" at bounding box center [813, 84] width 10 height 10
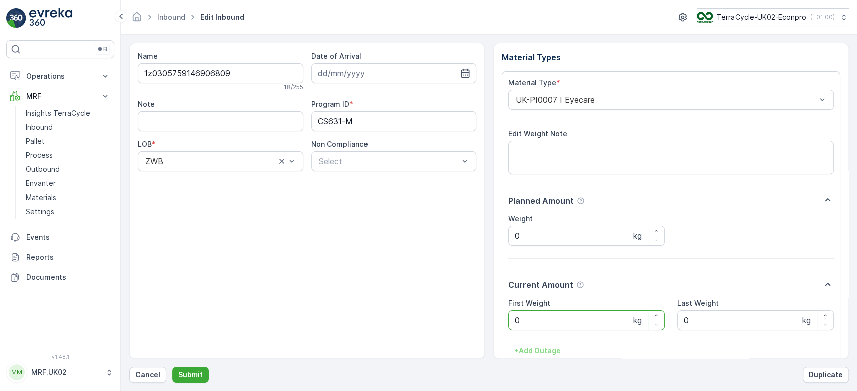
click at [528, 321] on Weight "0" at bounding box center [586, 321] width 157 height 20
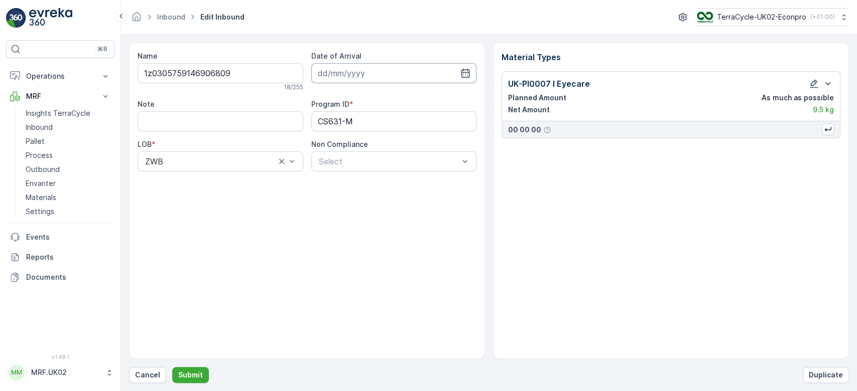
click at [338, 74] on input at bounding box center [394, 73] width 166 height 20
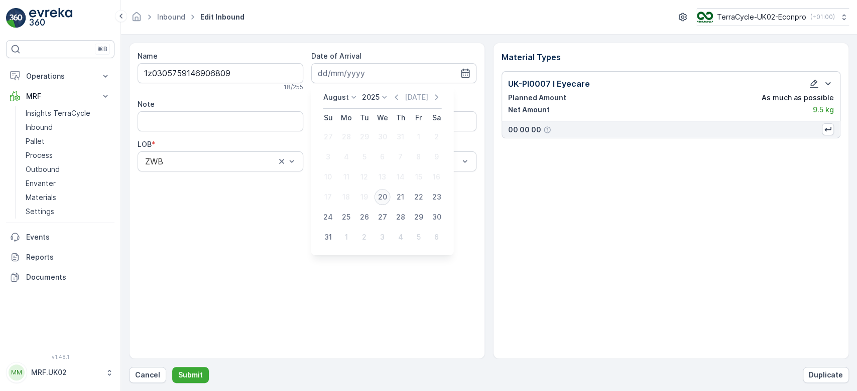
click at [380, 197] on div "20" at bounding box center [382, 197] width 16 height 16
type input "[DATE]"
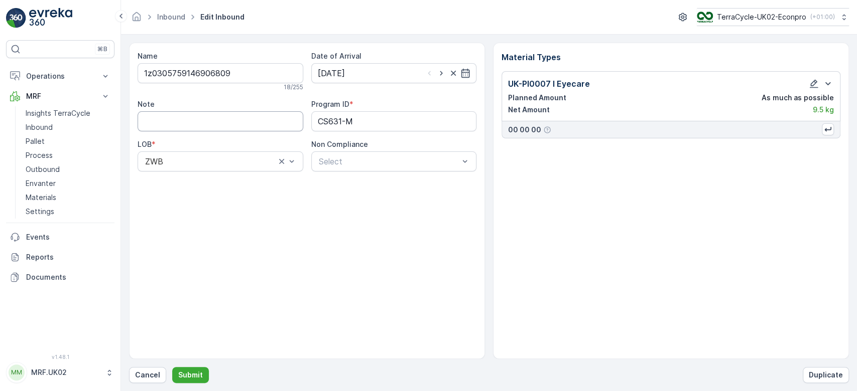
click at [262, 127] on input "Note" at bounding box center [220, 121] width 166 height 20
type input "lower case z not capital Z"
click at [193, 378] on p "Submit" at bounding box center [190, 375] width 25 height 10
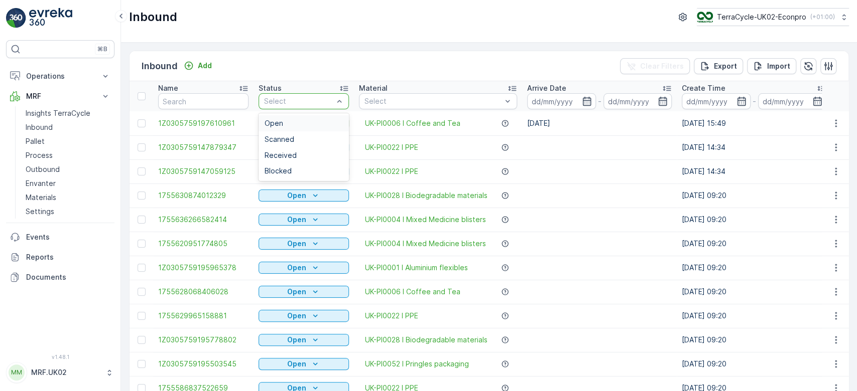
click at [289, 100] on div at bounding box center [298, 101] width 71 height 8
click at [285, 136] on span "Scanned" at bounding box center [279, 139] width 30 height 8
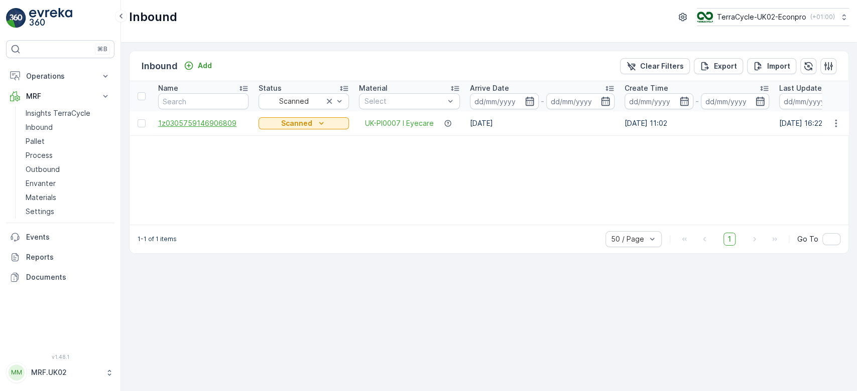
click at [217, 120] on span "1z0305759146906809" at bounding box center [203, 123] width 90 height 10
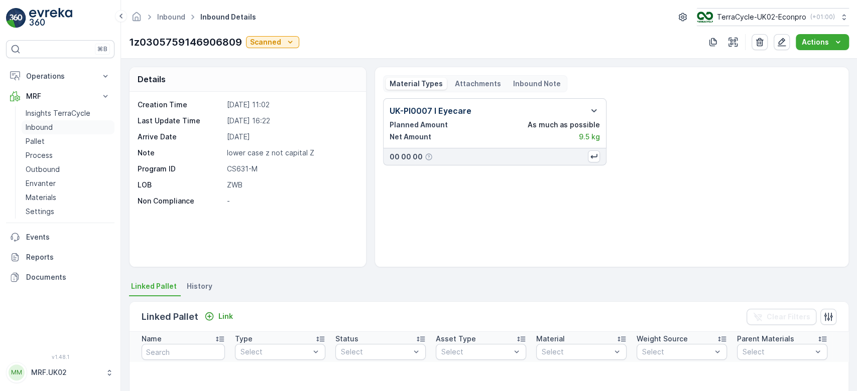
click at [44, 126] on p "Inbound" at bounding box center [39, 127] width 27 height 10
